Goal: Information Seeking & Learning: Compare options

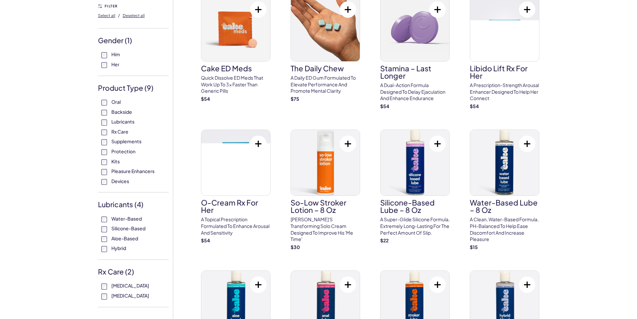
scroll to position [67, 0]
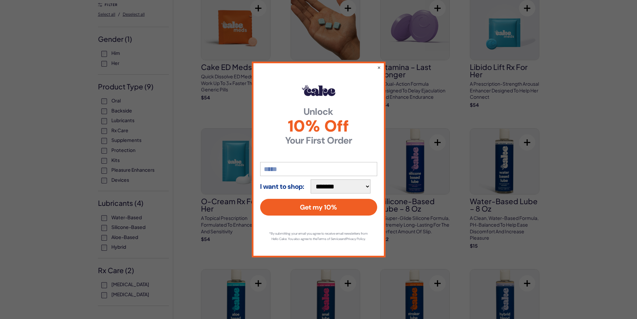
drag, startPoint x: 378, startPoint y: 64, endPoint x: 374, endPoint y: 65, distance: 4.4
click at [378, 64] on button "×" at bounding box center [379, 67] width 4 height 7
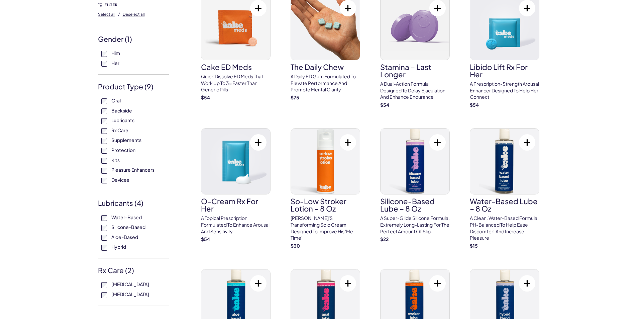
click at [113, 173] on label "Pleasure Enhancers" at bounding box center [133, 169] width 64 height 7
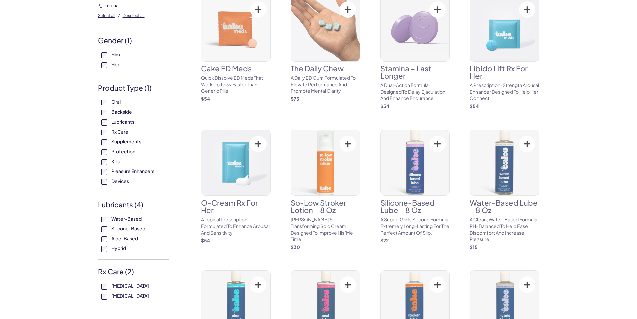
scroll to position [67, 0]
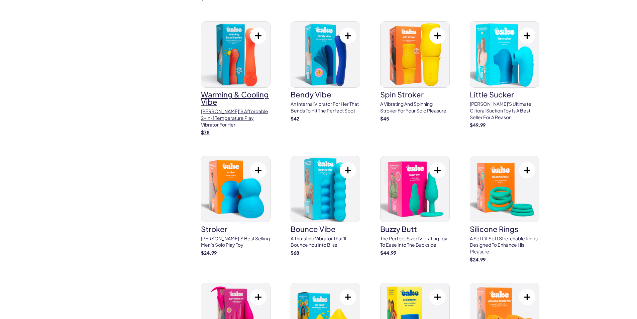
scroll to position [1471, 0]
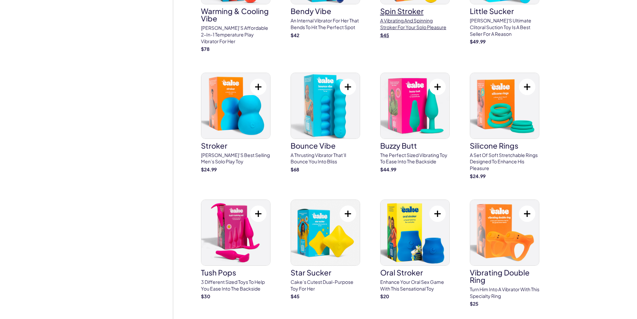
click at [406, 15] on h3 "spin stroker" at bounding box center [415, 10] width 70 height 7
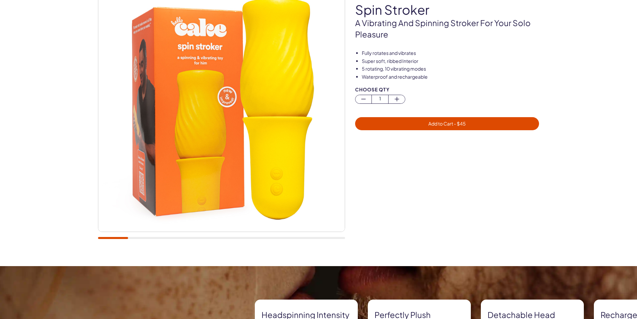
click at [141, 239] on div at bounding box center [221, 238] width 247 height 2
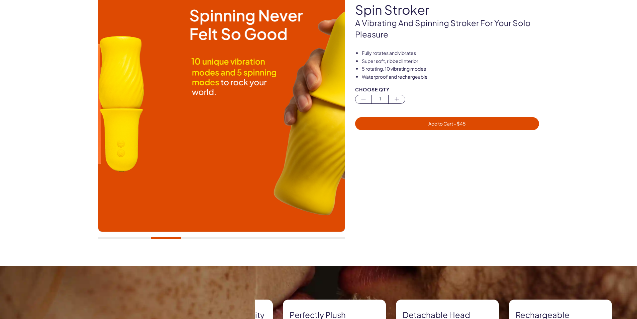
click at [171, 239] on div at bounding box center [221, 238] width 247 height 2
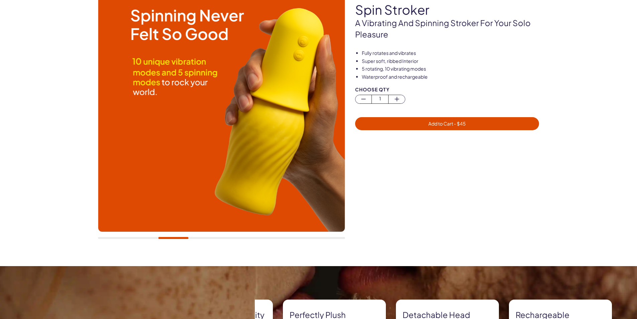
click at [202, 239] on div at bounding box center [221, 238] width 247 height 2
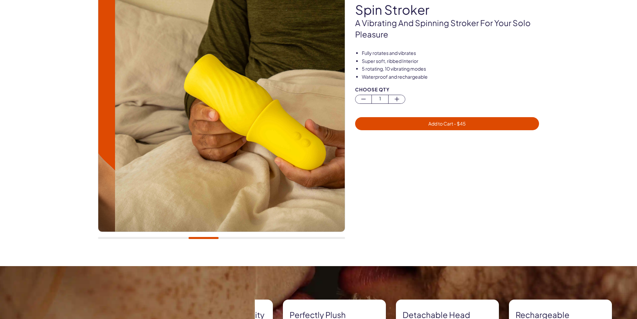
click at [221, 238] on div at bounding box center [221, 115] width 247 height 261
click at [234, 239] on div at bounding box center [221, 115] width 247 height 261
click at [245, 239] on div at bounding box center [221, 238] width 247 height 2
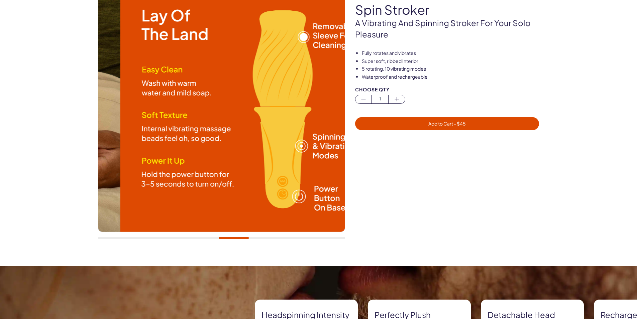
click at [267, 239] on div at bounding box center [221, 238] width 247 height 2
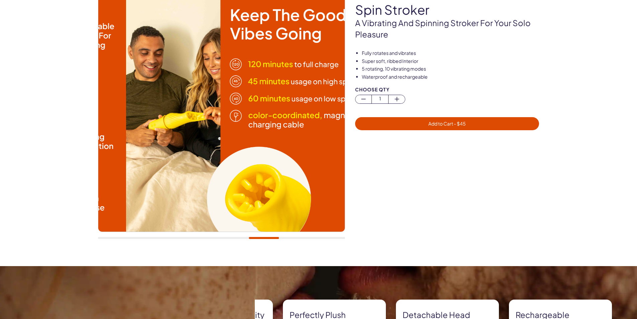
click at [290, 239] on div at bounding box center [221, 238] width 247 height 2
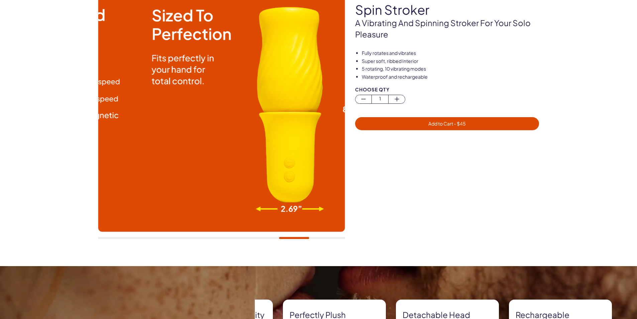
click at [321, 239] on div at bounding box center [221, 238] width 247 height 2
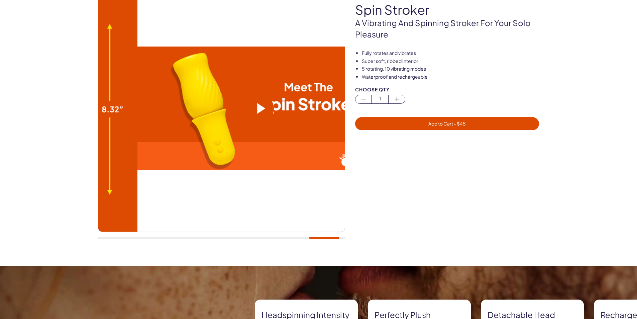
click at [257, 111] on span at bounding box center [261, 108] width 8 height 11
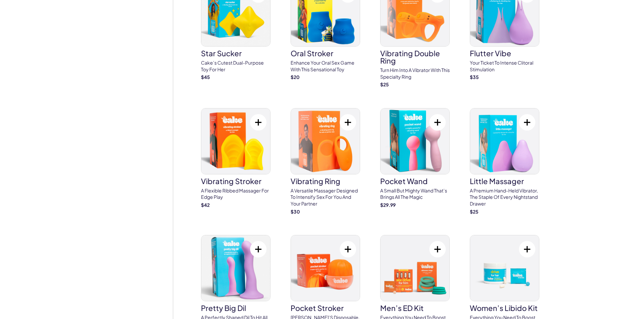
scroll to position [1838, 0]
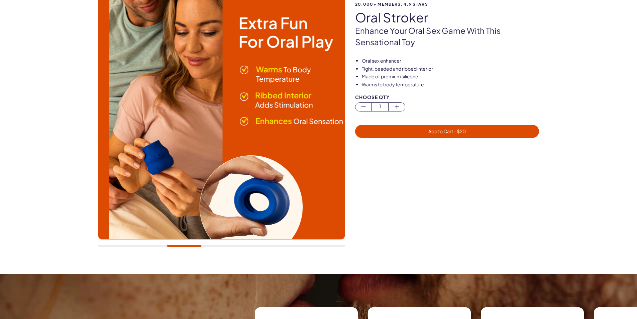
scroll to position [67, 0]
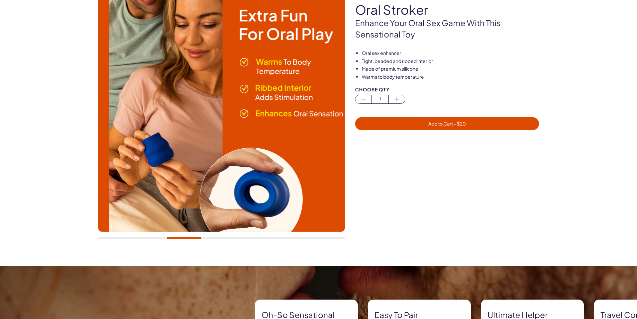
click at [221, 242] on div at bounding box center [221, 115] width 247 height 261
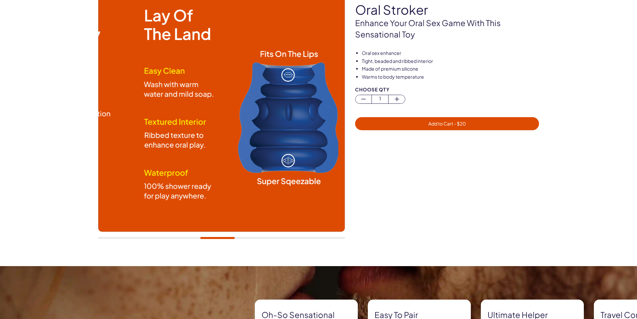
click at [222, 239] on div at bounding box center [221, 238] width 247 height 2
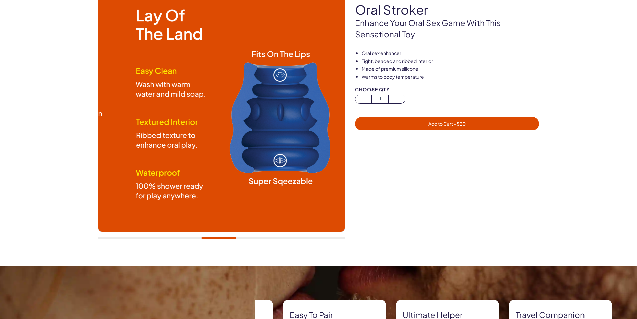
click at [248, 239] on div at bounding box center [221, 238] width 247 height 2
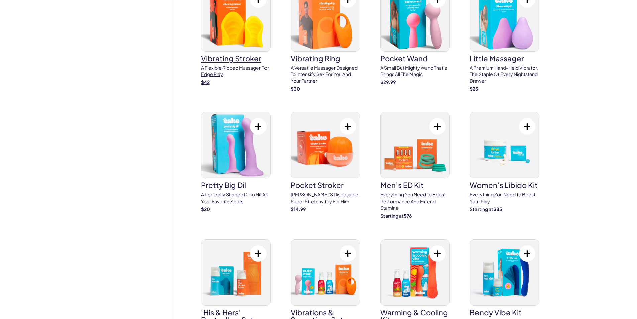
scroll to position [1938, 0]
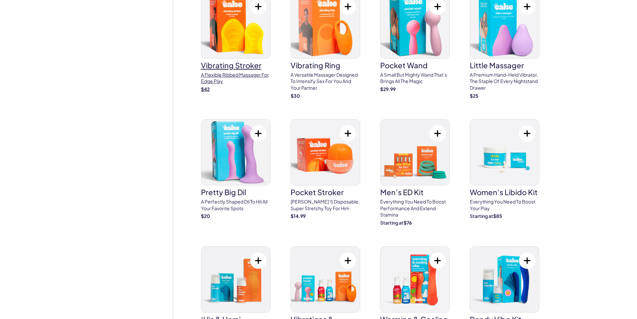
click at [242, 58] on img at bounding box center [235, 26] width 69 height 66
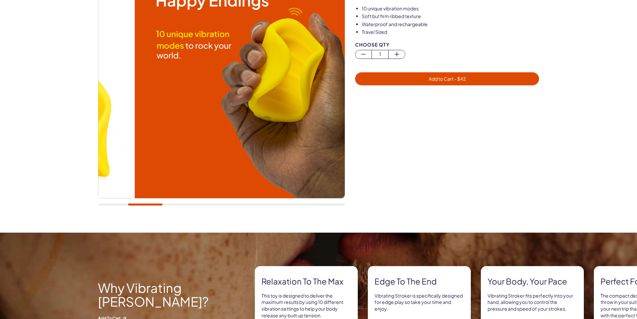
click at [150, 205] on div at bounding box center [221, 204] width 247 height 2
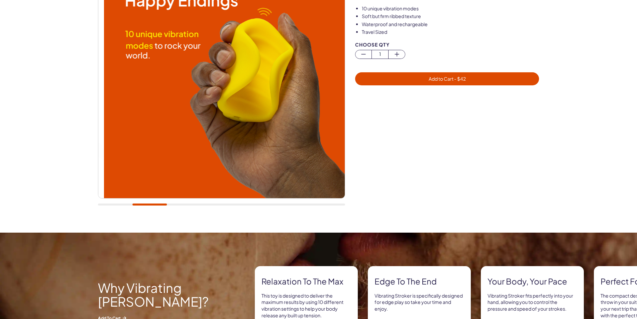
click at [186, 209] on div at bounding box center [221, 81] width 247 height 261
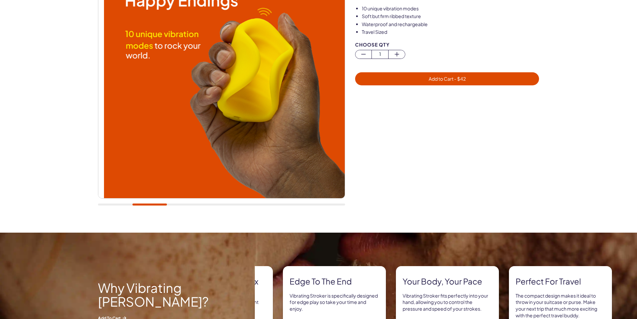
click at [188, 205] on div at bounding box center [221, 204] width 247 height 2
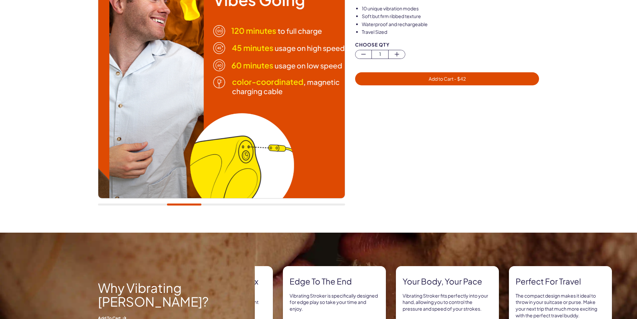
click at [215, 205] on div at bounding box center [221, 204] width 247 height 2
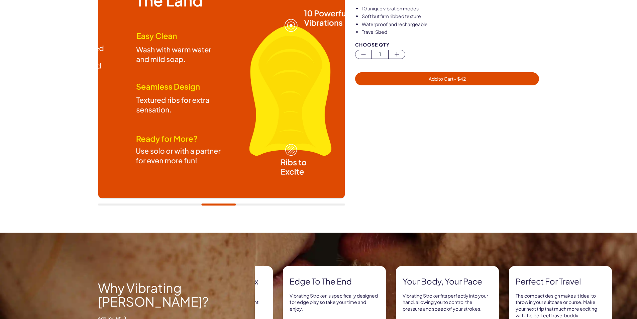
click at [249, 204] on div at bounding box center [221, 81] width 247 height 261
click at [255, 209] on div at bounding box center [221, 81] width 247 height 261
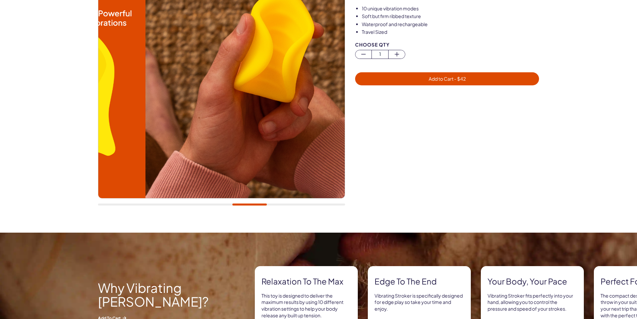
click at [254, 205] on div at bounding box center [221, 204] width 247 height 2
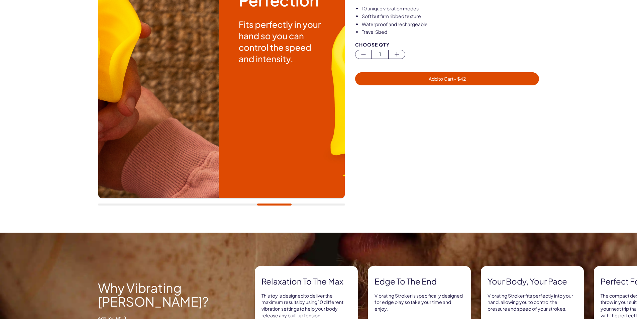
click at [279, 205] on div at bounding box center [221, 204] width 247 height 2
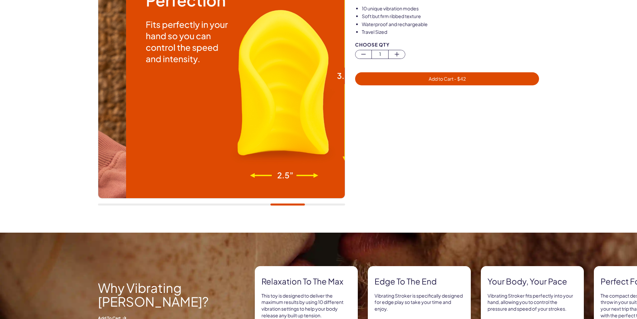
click at [312, 205] on div at bounding box center [221, 204] width 247 height 2
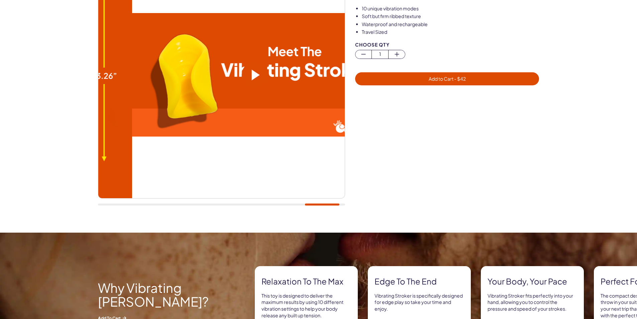
click at [242, 77] on span at bounding box center [255, 74] width 27 height 27
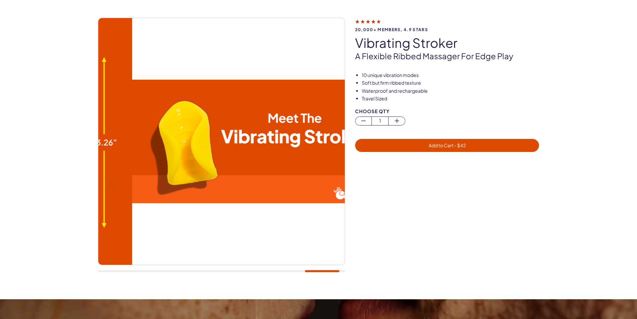
scroll to position [33, 0]
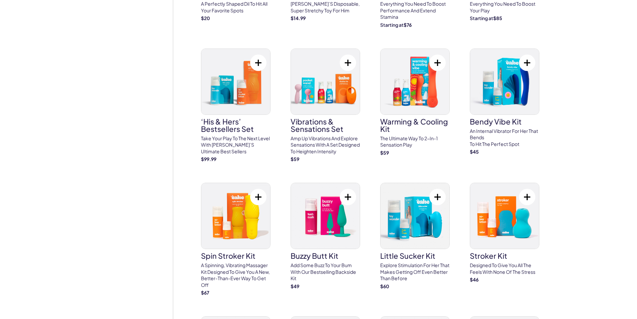
scroll to position [2106, 0]
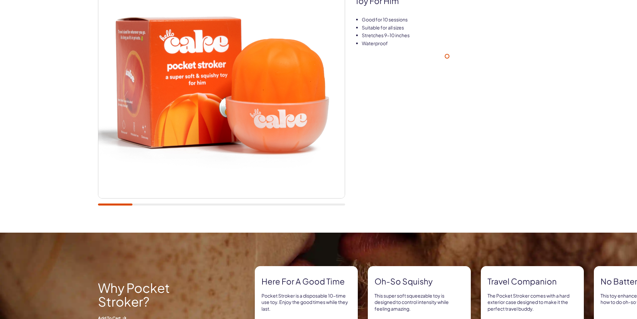
click at [319, 205] on div at bounding box center [221, 204] width 247 height 2
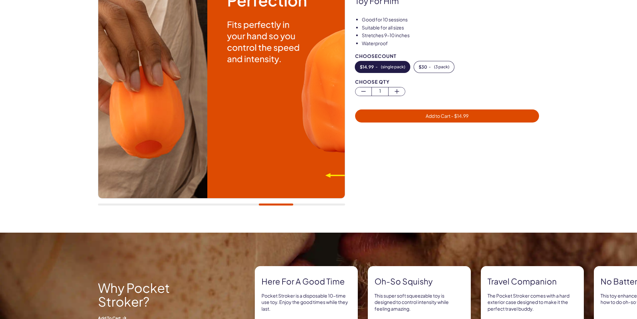
click at [281, 205] on div at bounding box center [221, 204] width 247 height 2
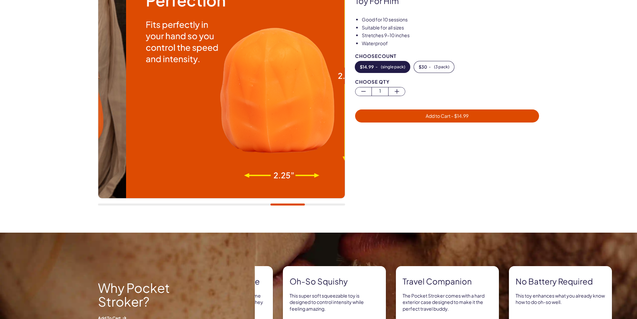
click at [243, 203] on div at bounding box center [221, 81] width 247 height 261
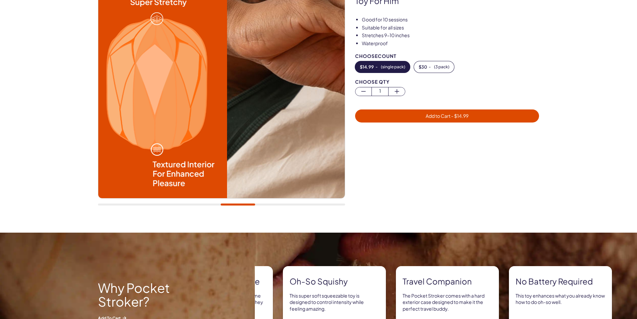
click at [243, 205] on div at bounding box center [221, 204] width 247 height 2
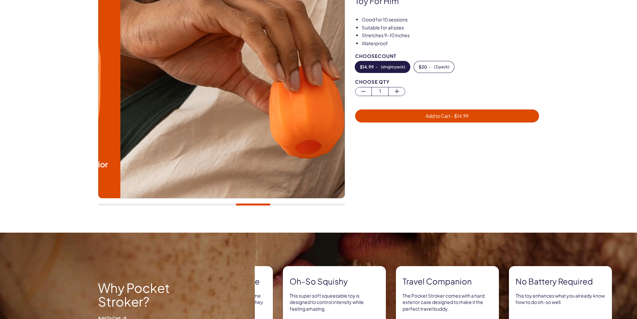
click at [219, 205] on div at bounding box center [221, 204] width 247 height 2
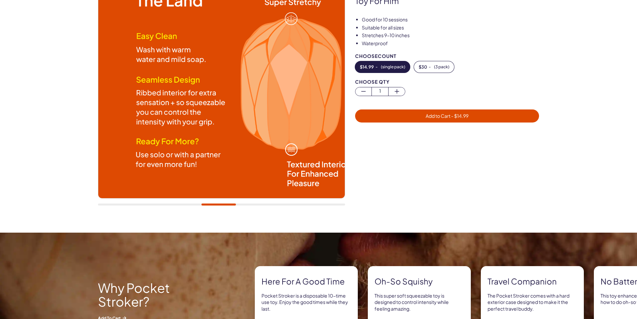
click at [196, 205] on div at bounding box center [221, 204] width 247 height 2
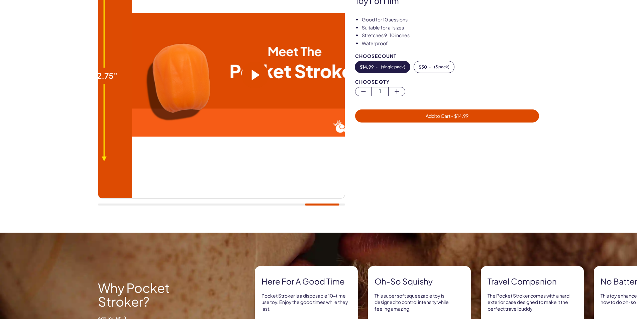
click at [328, 205] on div at bounding box center [221, 204] width 247 height 2
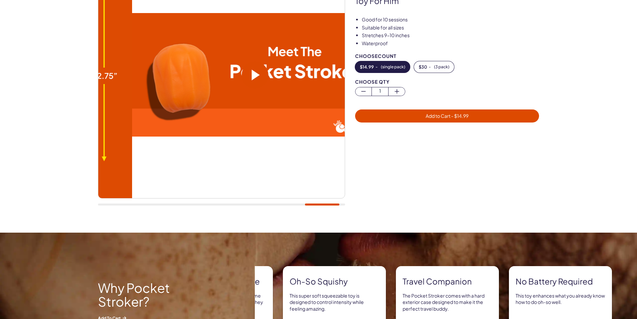
click at [252, 80] on span at bounding box center [256, 75] width 8 height 11
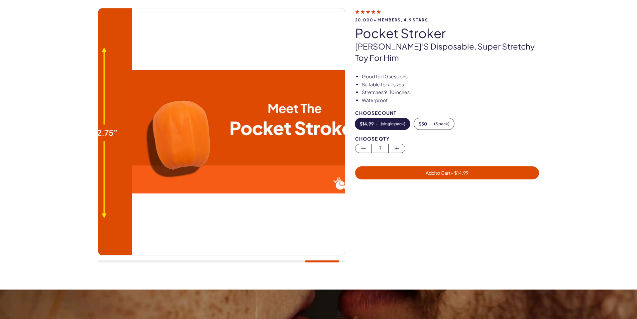
scroll to position [33, 0]
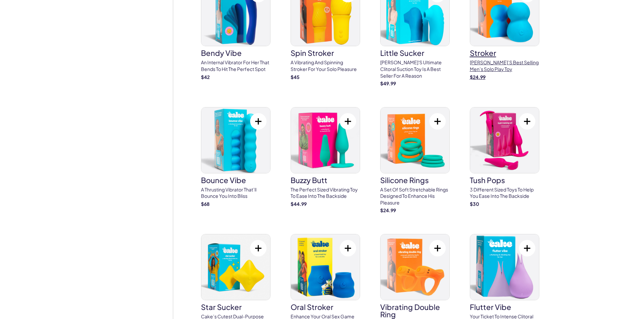
scroll to position [1604, 0]
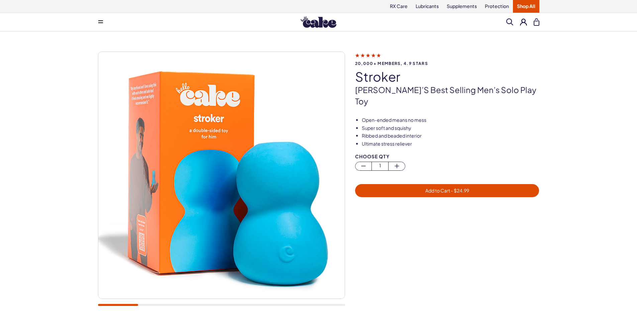
scroll to position [33, 0]
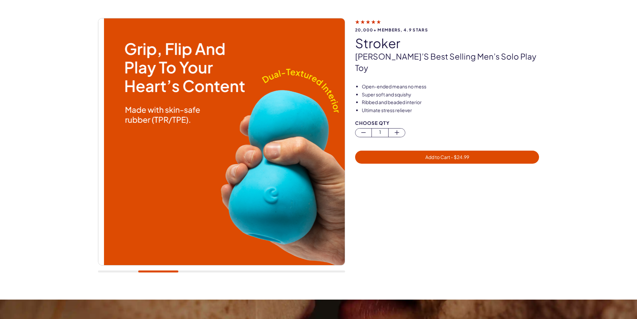
click at [157, 272] on div at bounding box center [221, 271] width 247 height 2
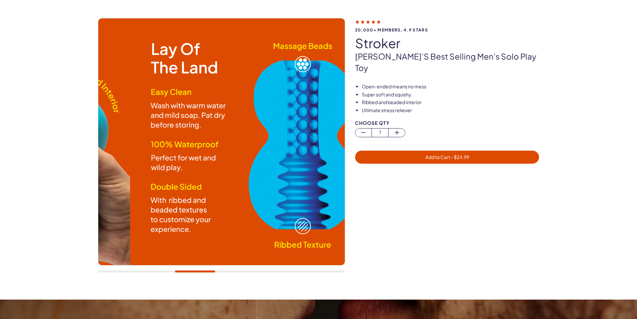
scroll to position [0, 0]
click at [200, 272] on div at bounding box center [221, 271] width 247 height 2
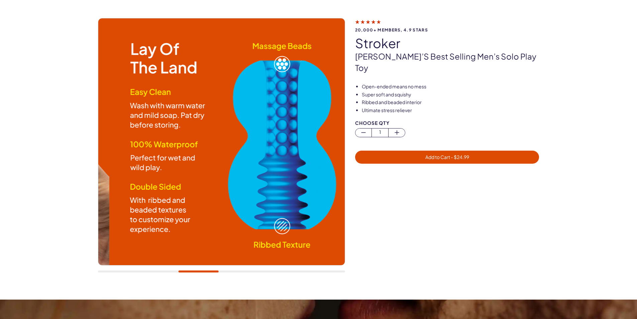
click at [225, 272] on div at bounding box center [221, 271] width 247 height 2
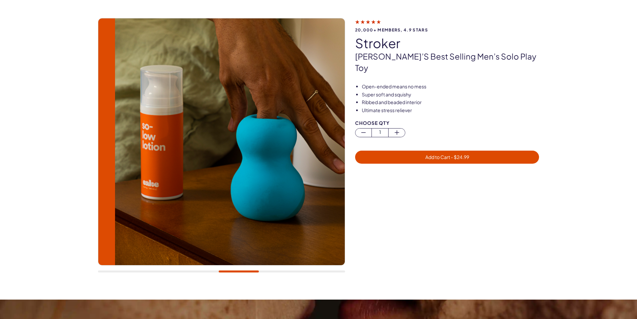
click at [279, 272] on div at bounding box center [221, 271] width 247 height 2
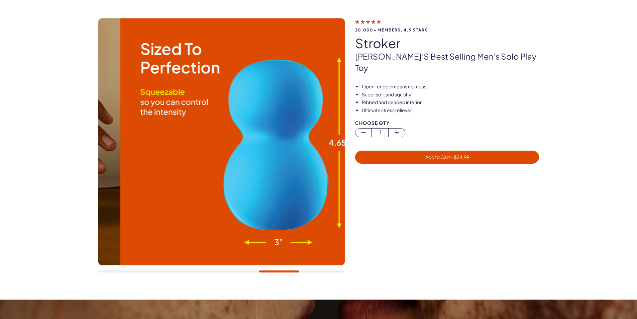
click at [324, 272] on div at bounding box center [221, 271] width 247 height 2
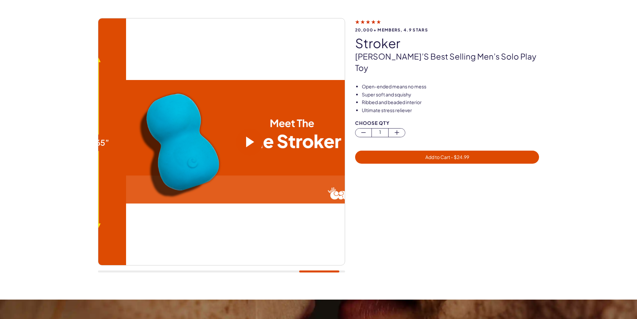
click at [246, 143] on span at bounding box center [250, 141] width 8 height 11
